Goal: Transaction & Acquisition: Purchase product/service

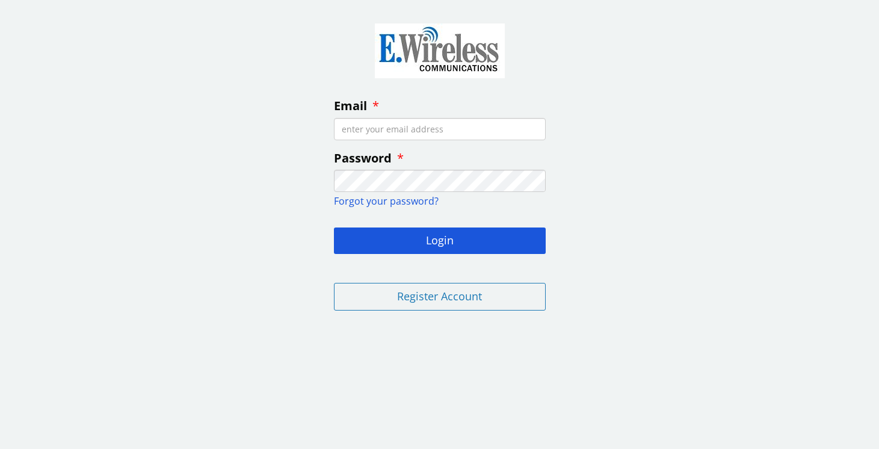
type input "[EMAIL_ADDRESS][DOMAIN_NAME]"
click at [439, 239] on button "Login" at bounding box center [440, 240] width 212 height 26
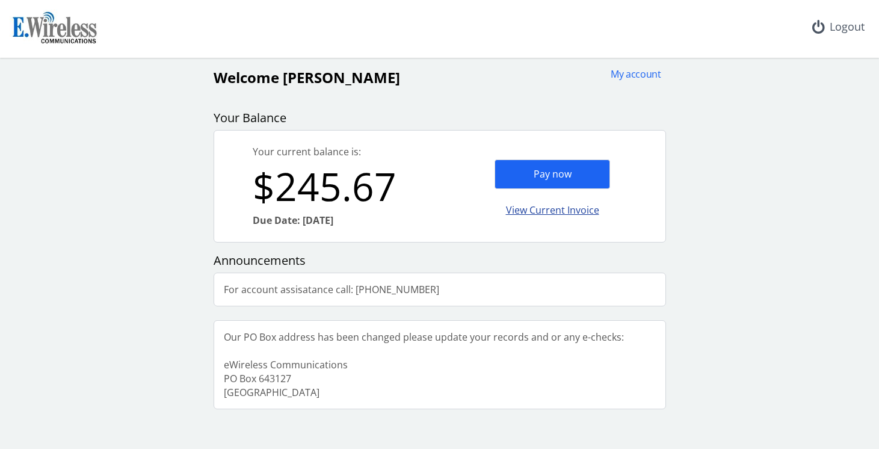
click at [546, 208] on div "View Current Invoice" at bounding box center [553, 210] width 116 height 28
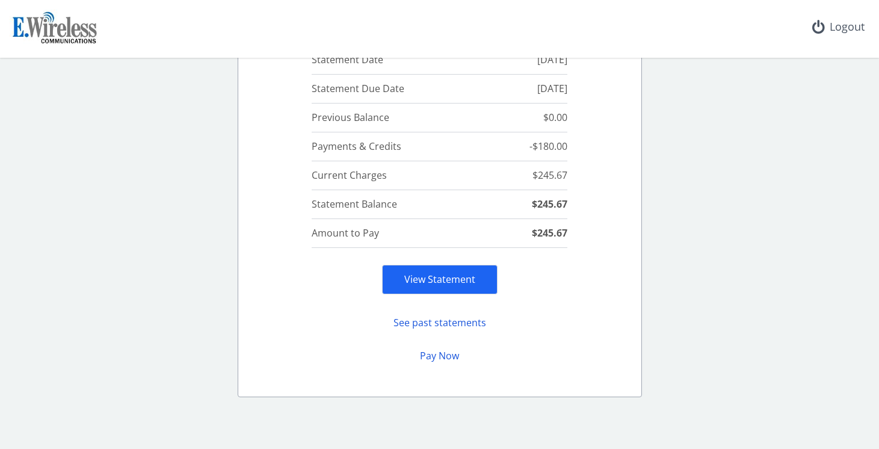
scroll to position [129, 0]
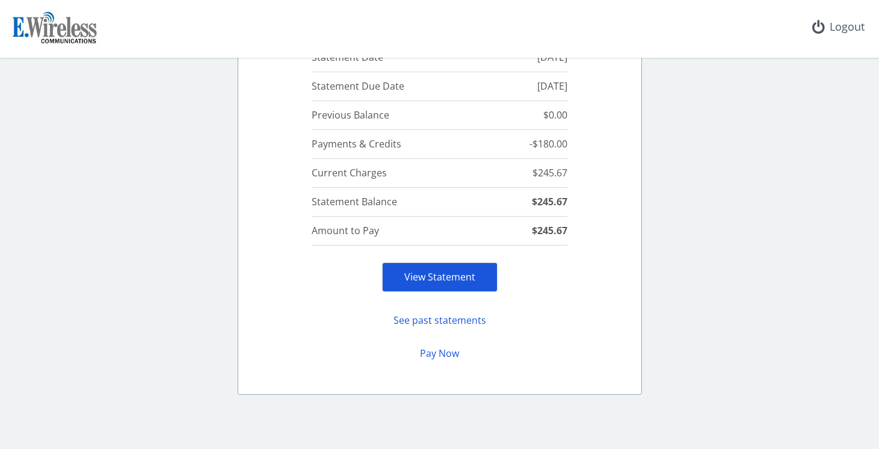
click at [418, 280] on link "View Statement" at bounding box center [439, 276] width 71 height 13
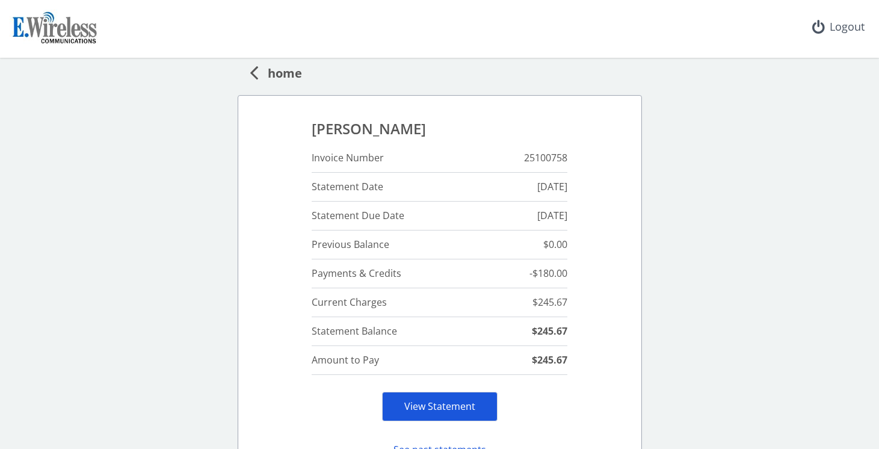
scroll to position [0, 0]
click at [280, 71] on span "home" at bounding box center [280, 71] width 44 height 22
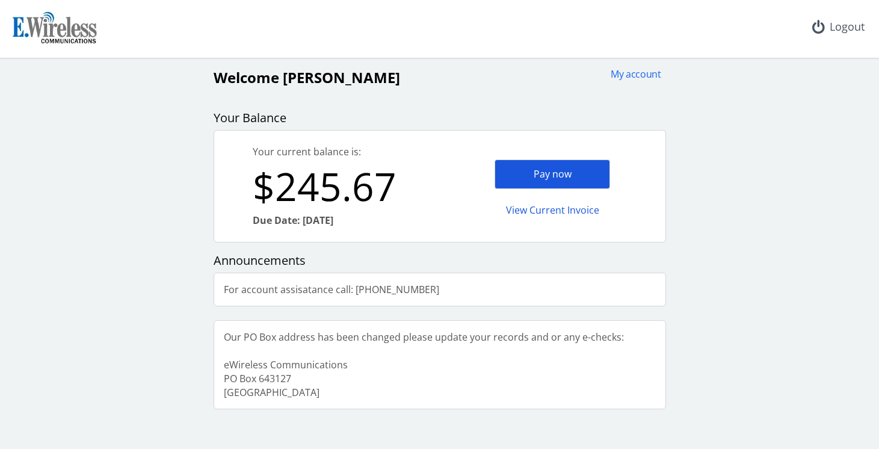
click at [519, 178] on div "Pay now" at bounding box center [553, 173] width 116 height 29
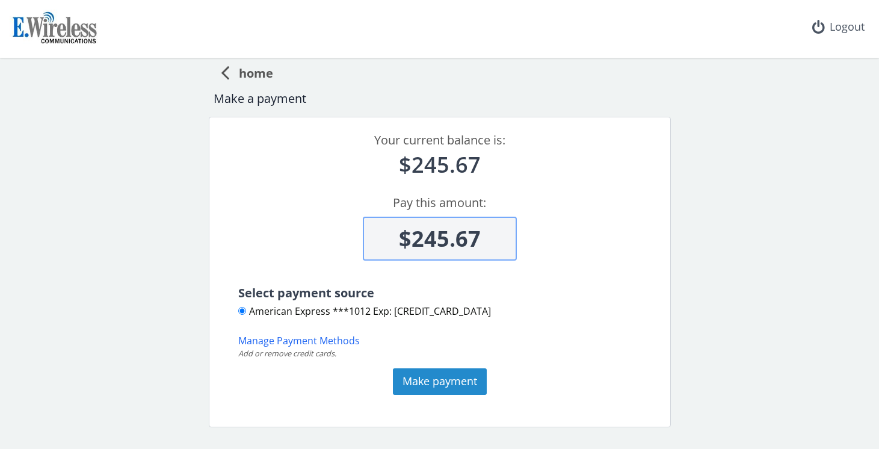
click at [440, 376] on button "Make payment" at bounding box center [440, 381] width 94 height 26
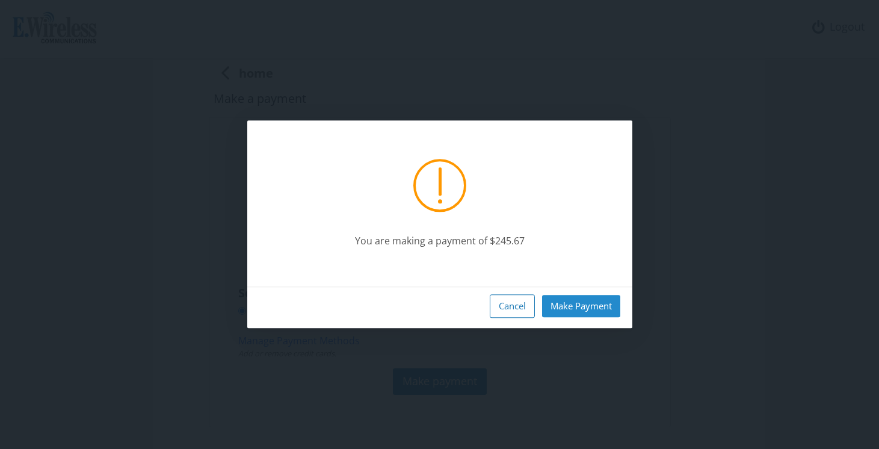
click at [587, 304] on button "Make Payment" at bounding box center [581, 306] width 78 height 22
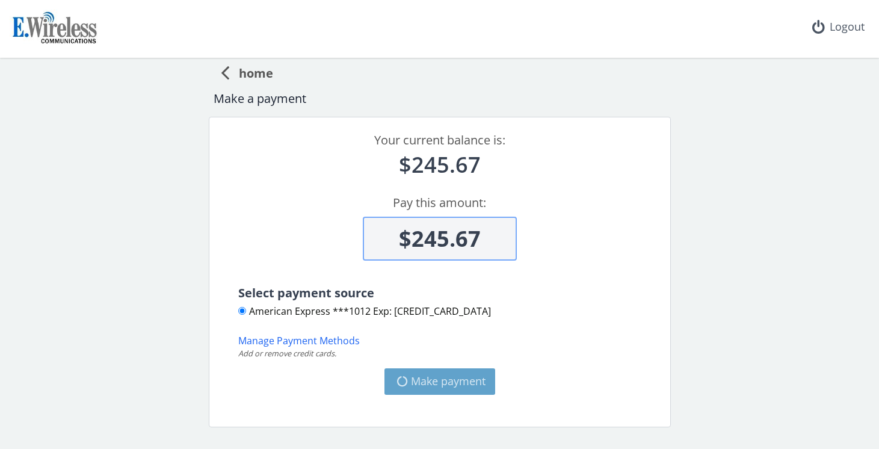
type input "$0"
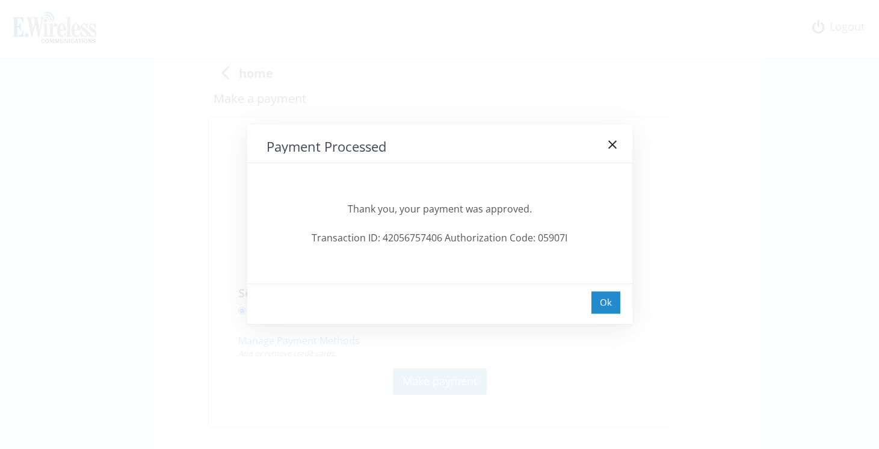
click at [611, 301] on div "Ok" at bounding box center [605, 302] width 29 height 22
